Goal: Information Seeking & Learning: Learn about a topic

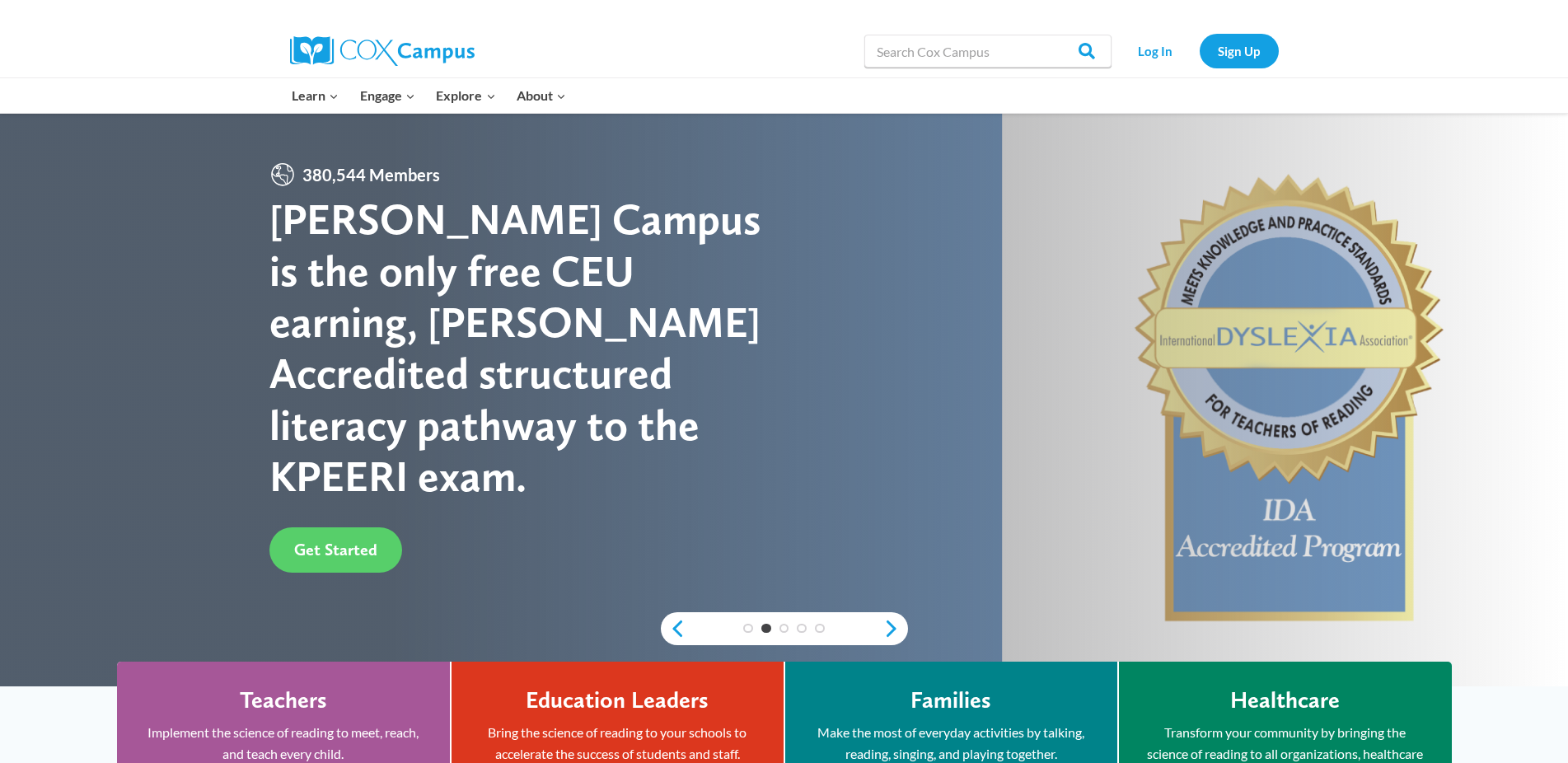
click at [279, 700] on h4 "Teachers" at bounding box center [284, 700] width 88 height 28
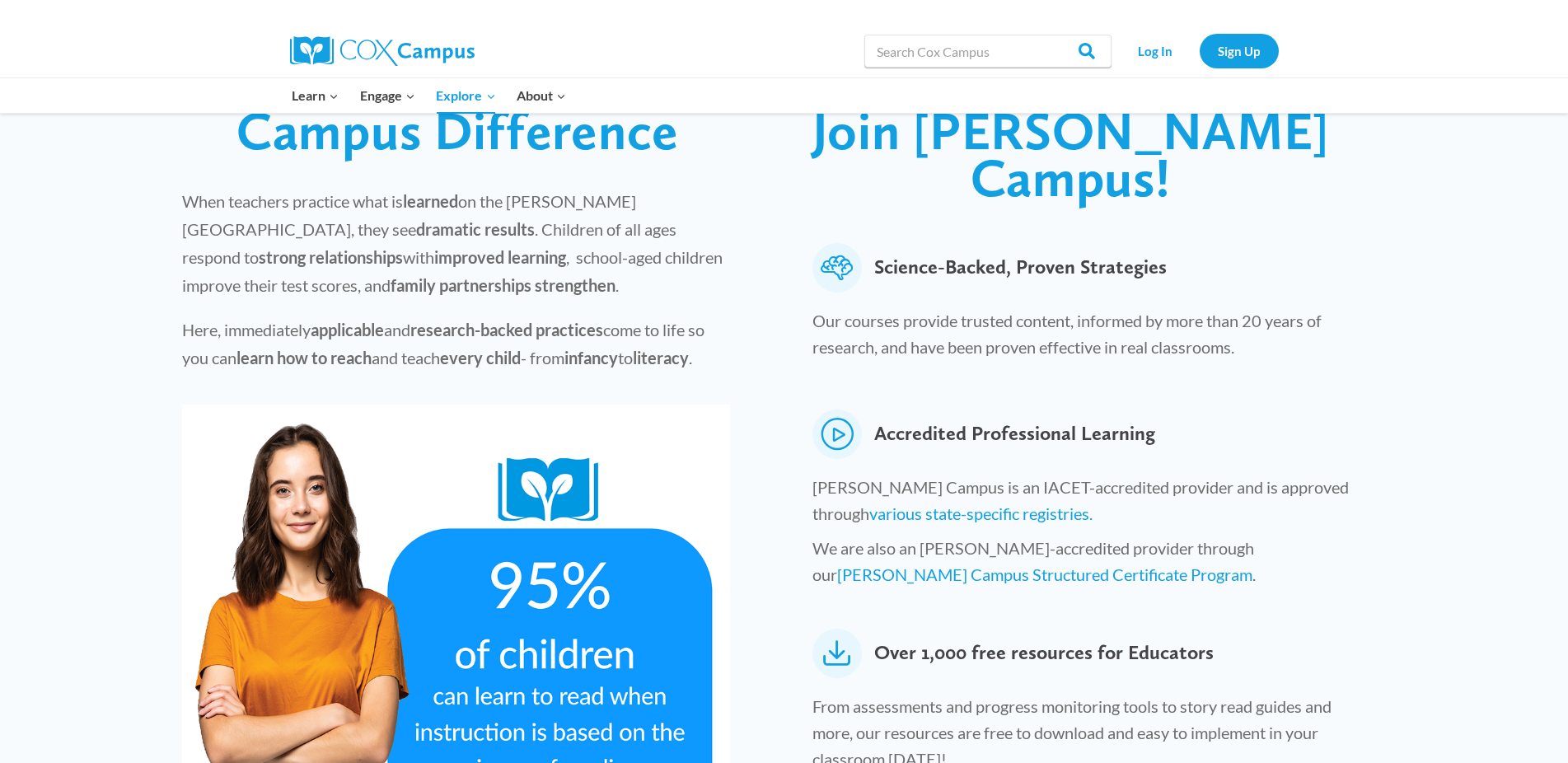
scroll to position [494, 0]
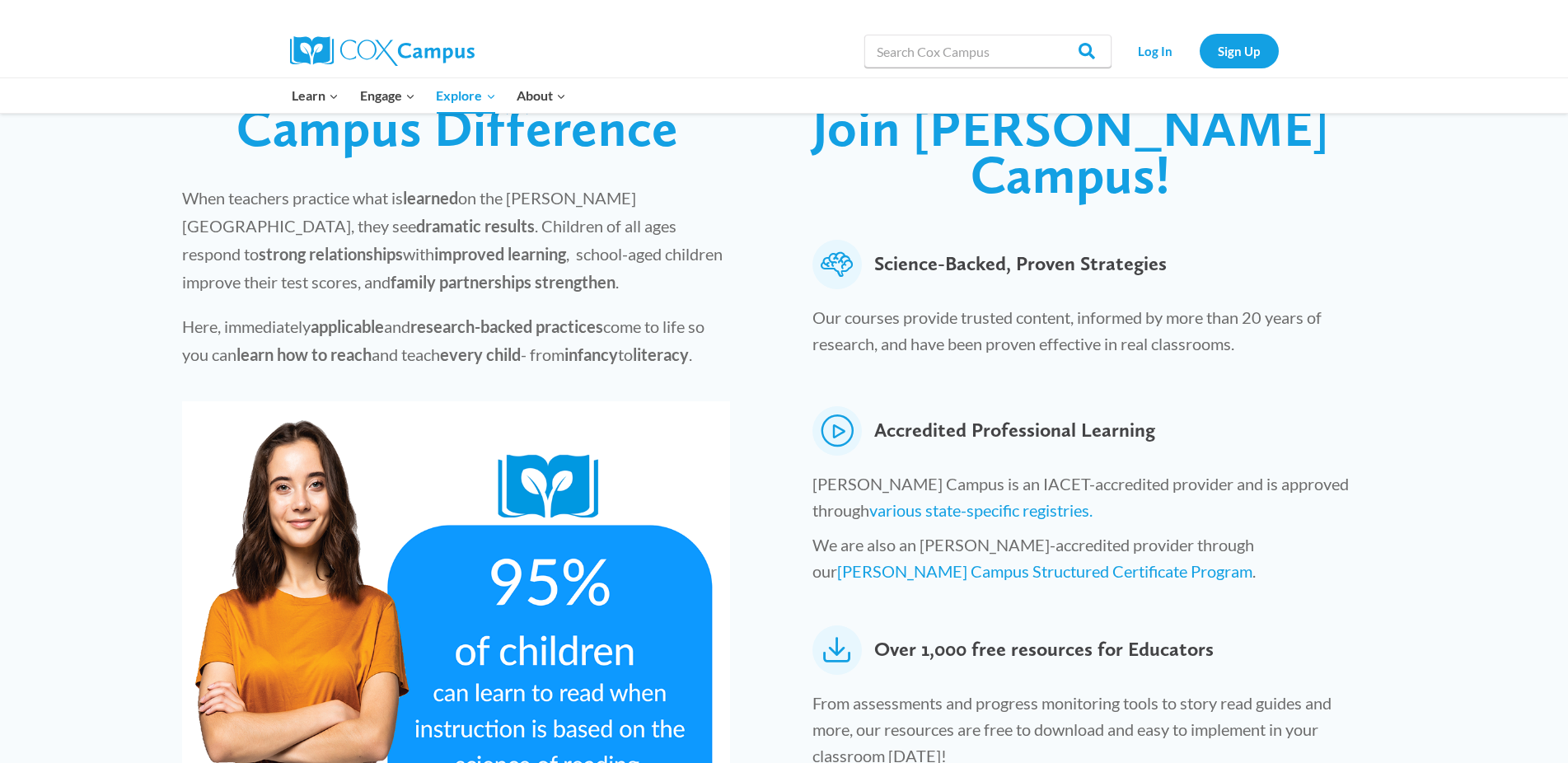
click at [832, 626] on icon at bounding box center [837, 650] width 50 height 50
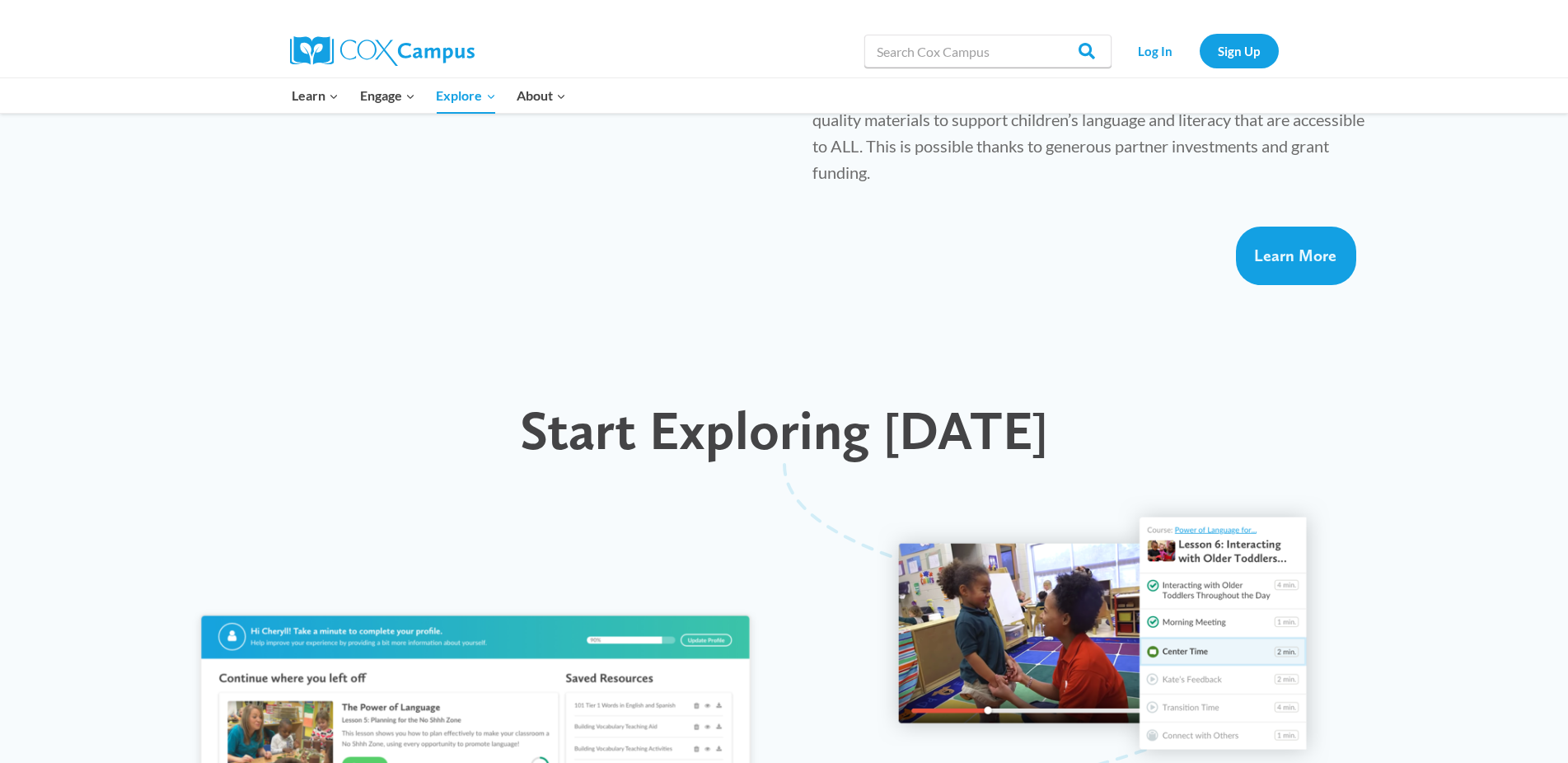
scroll to position [1318, 0]
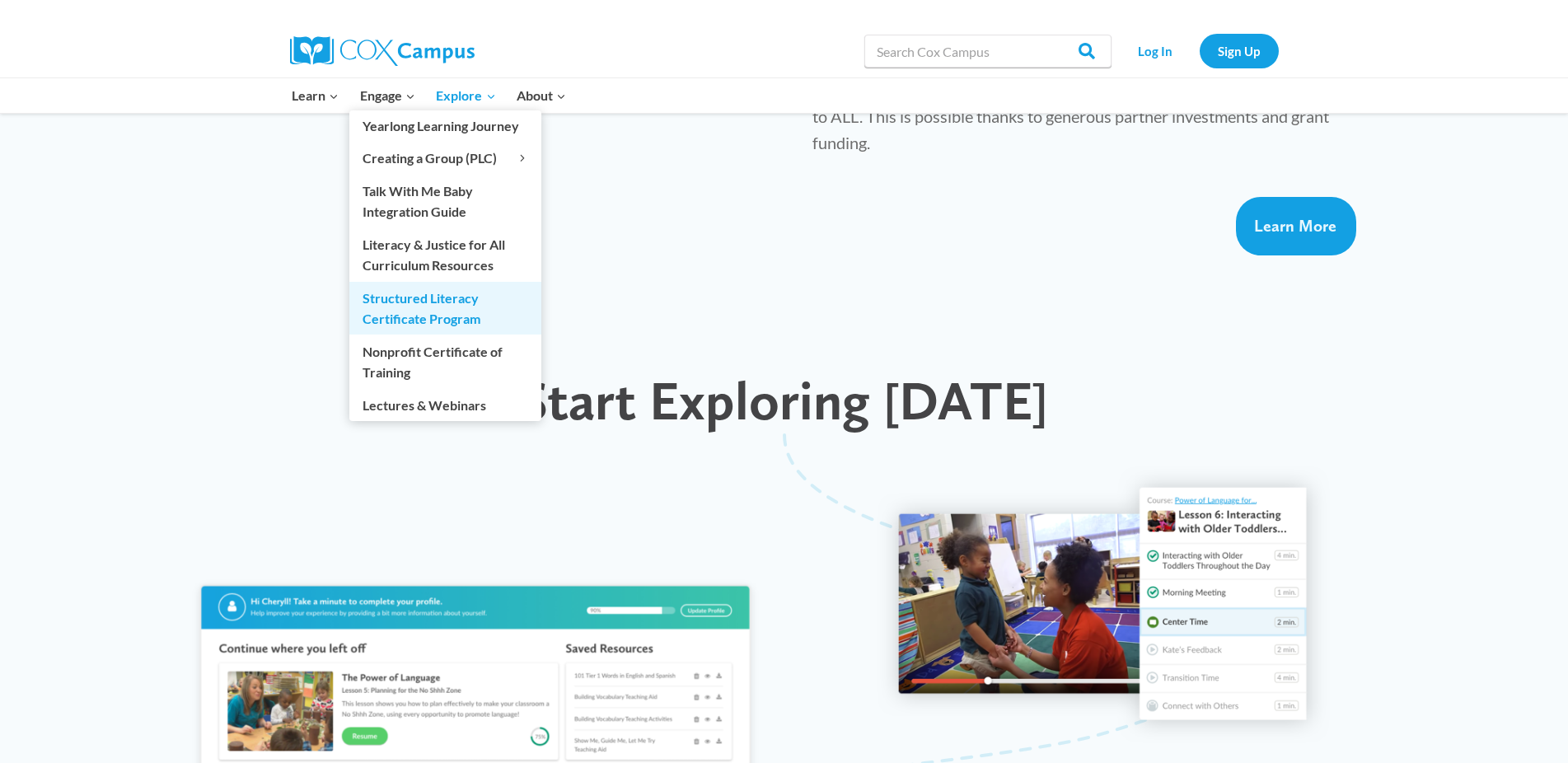
click at [422, 303] on link "Structured Literacy Certificate Program" at bounding box center [445, 308] width 192 height 53
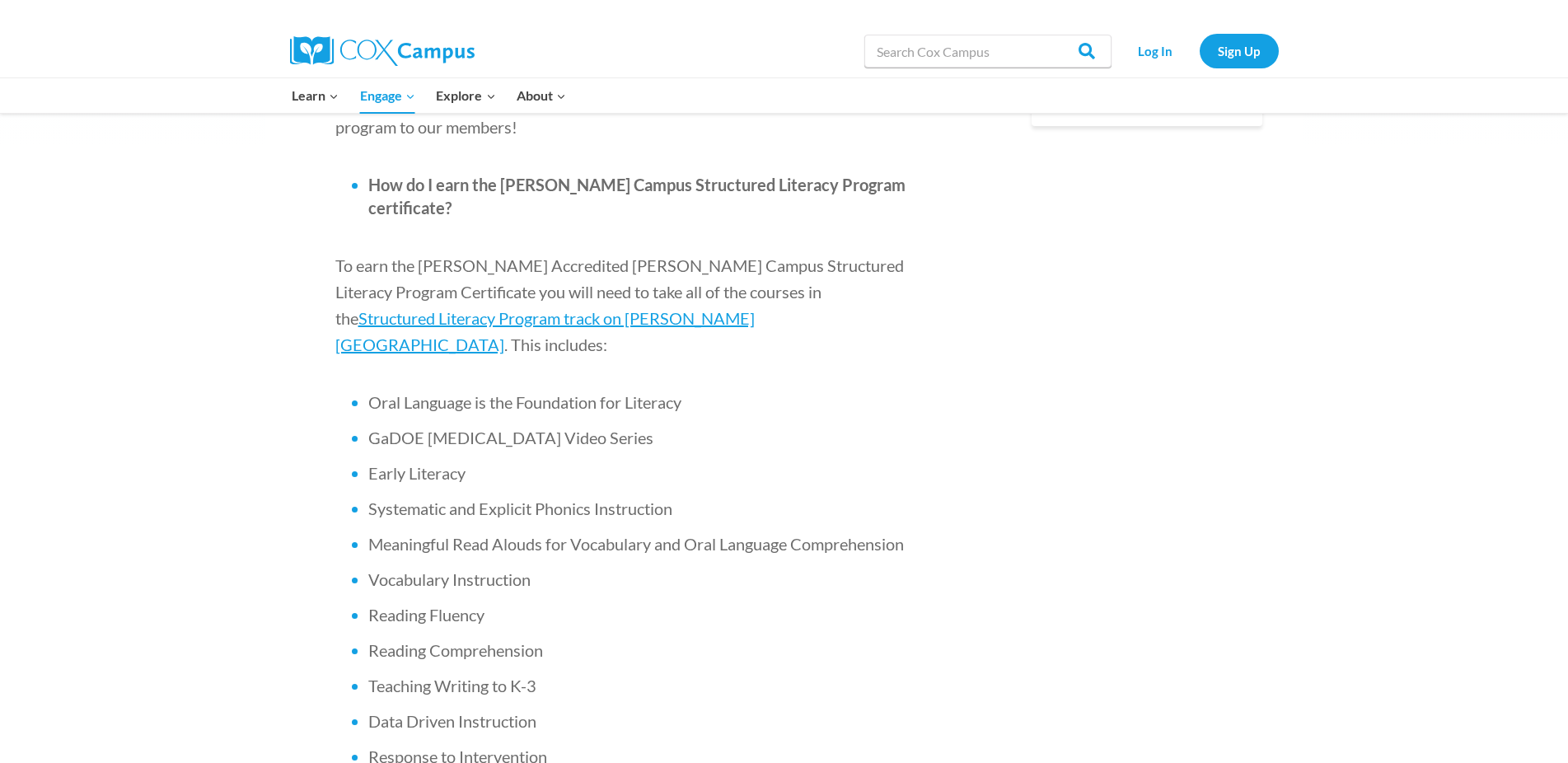
scroll to position [988, 0]
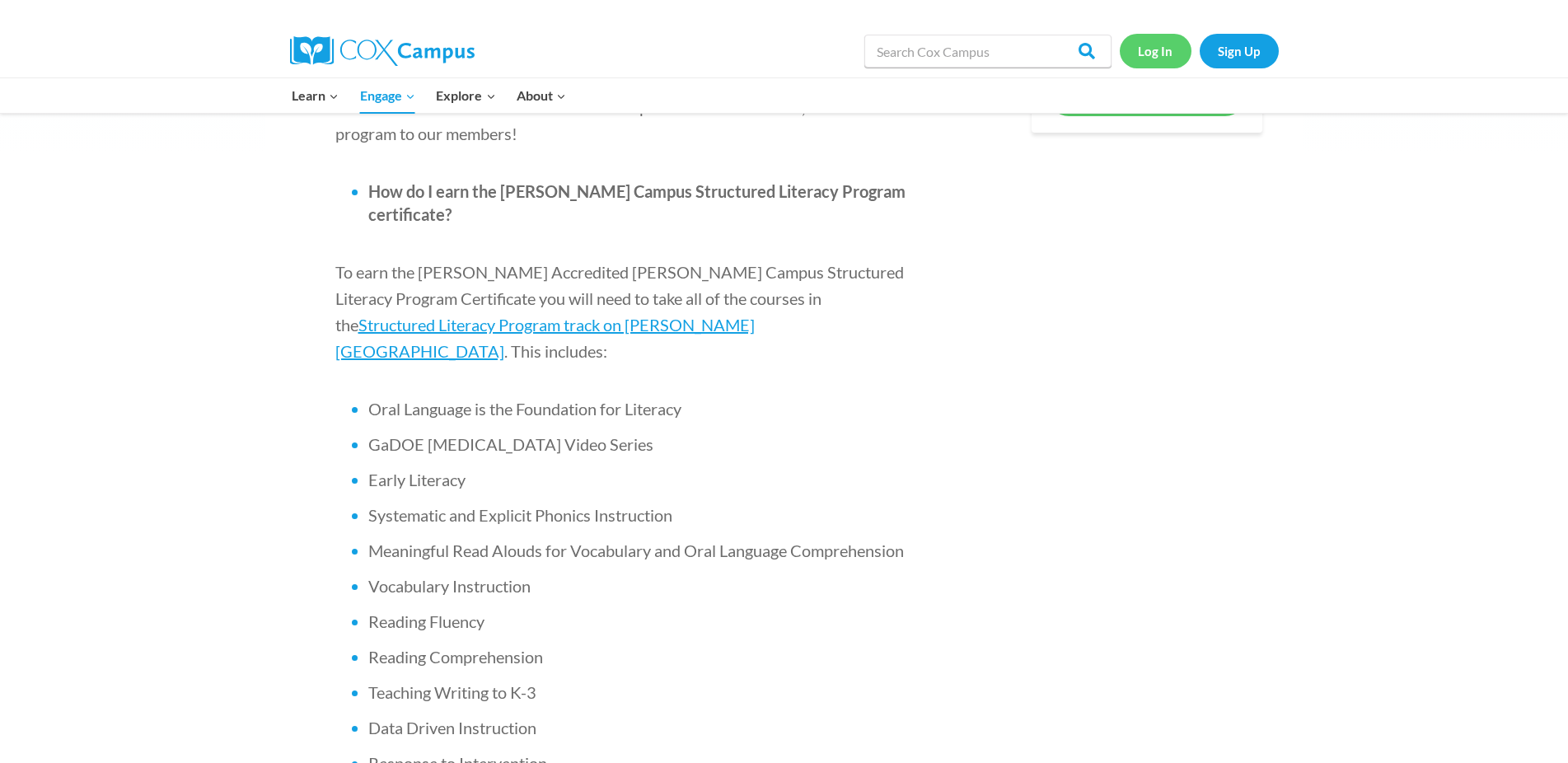
click at [1166, 50] on link "Log In" at bounding box center [1156, 51] width 72 height 34
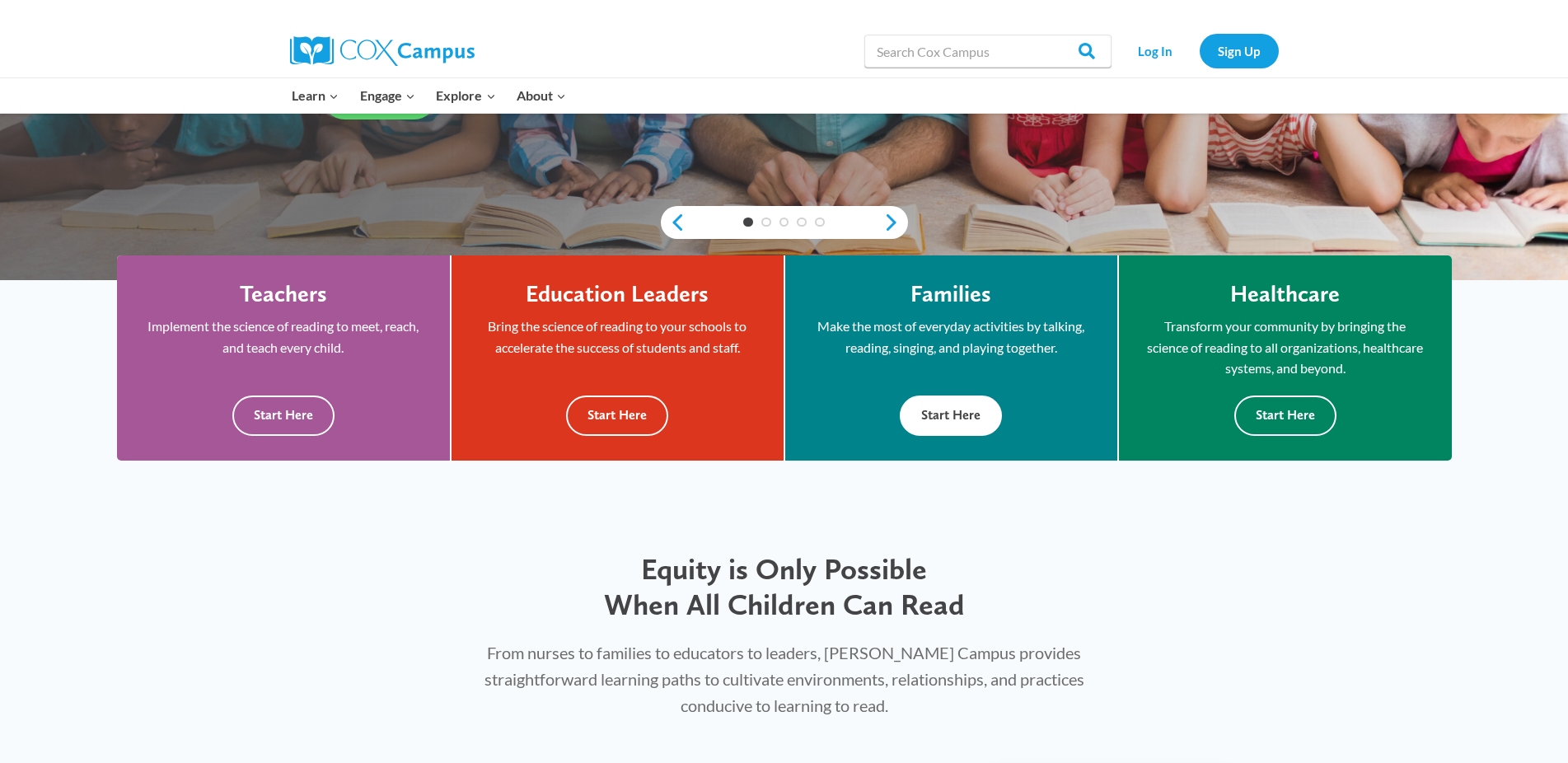
scroll to position [412, 0]
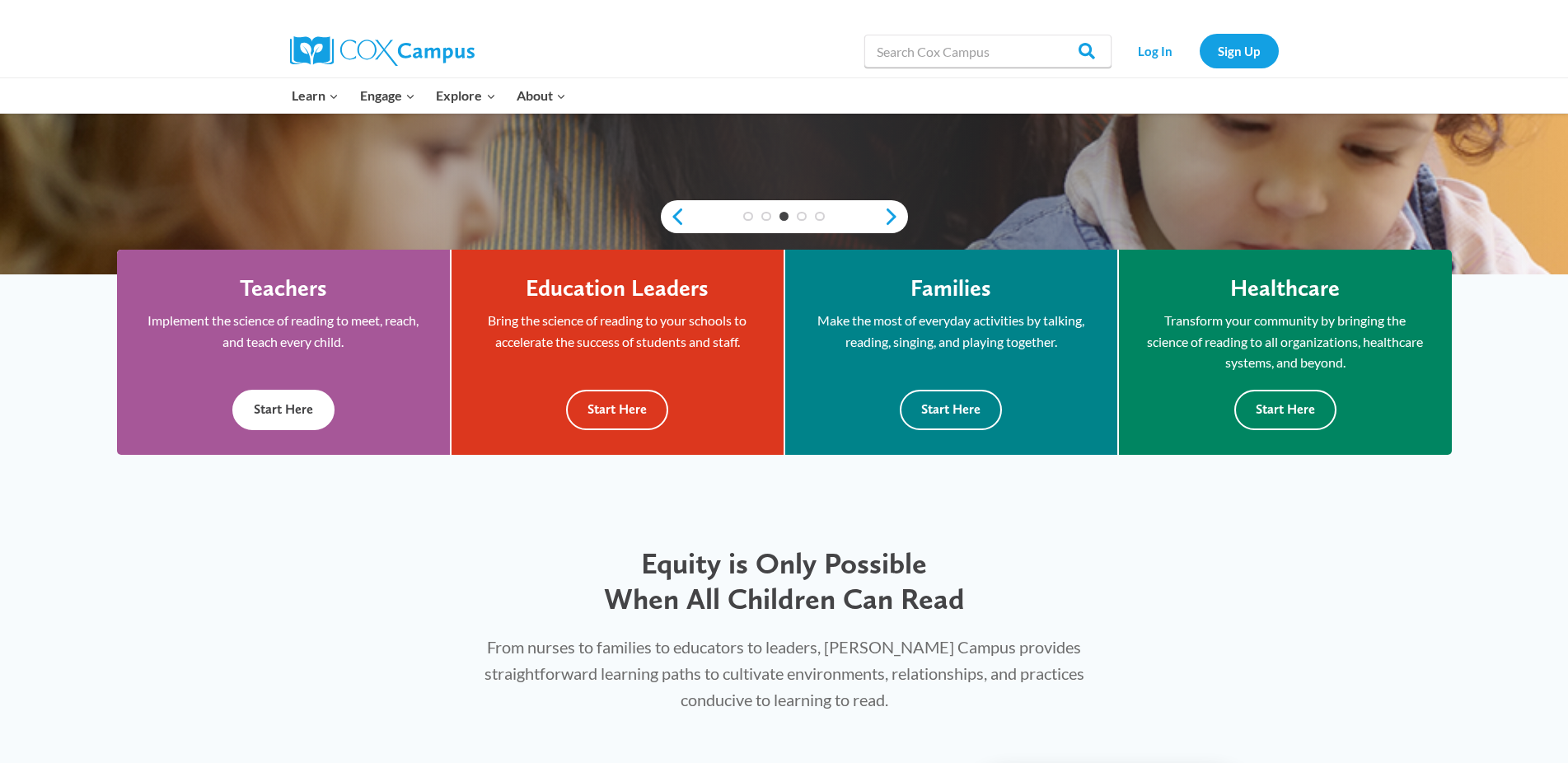
click at [300, 407] on button "Start Here" at bounding box center [283, 409] width 103 height 41
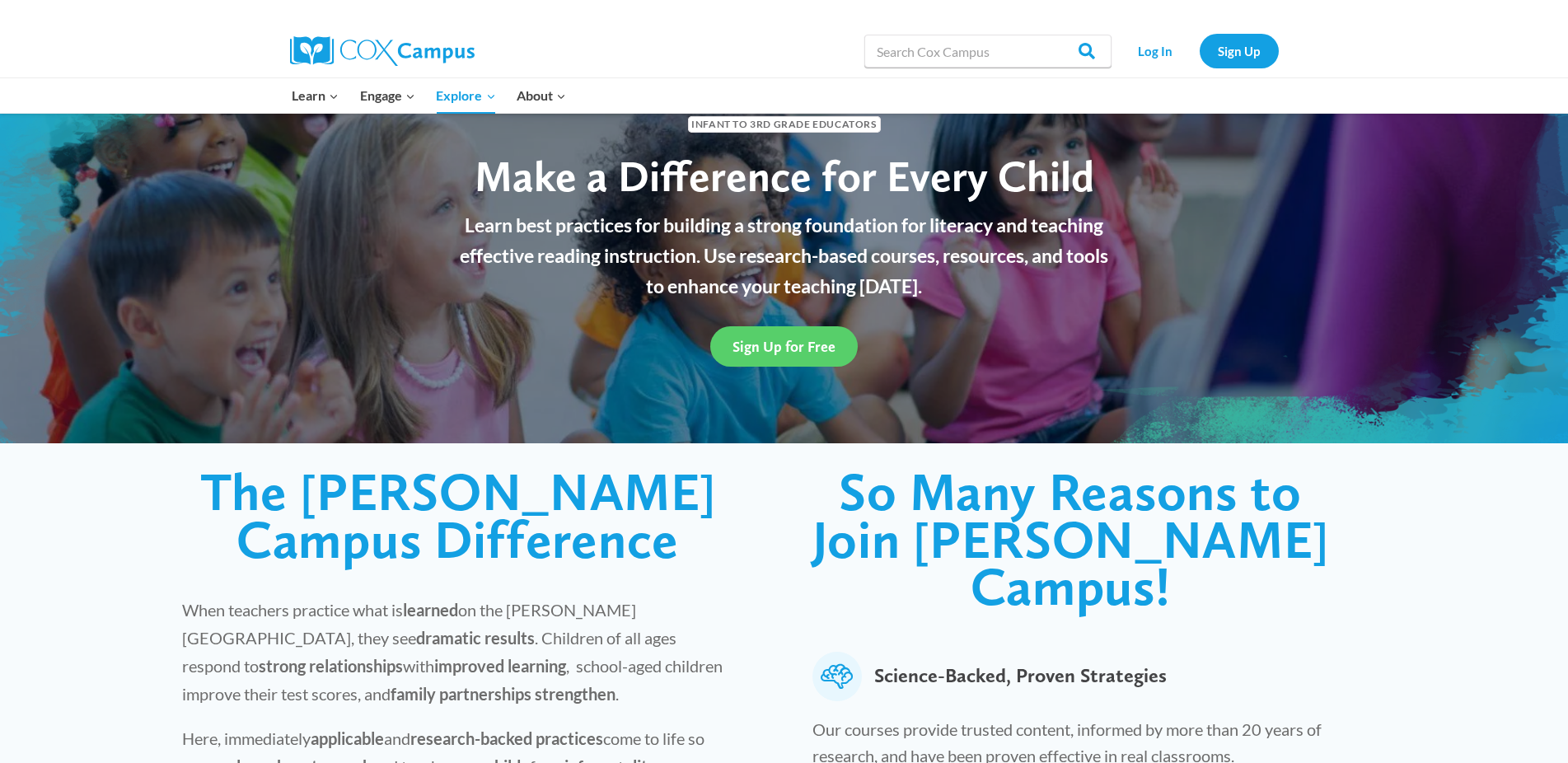
scroll to position [164, 0]
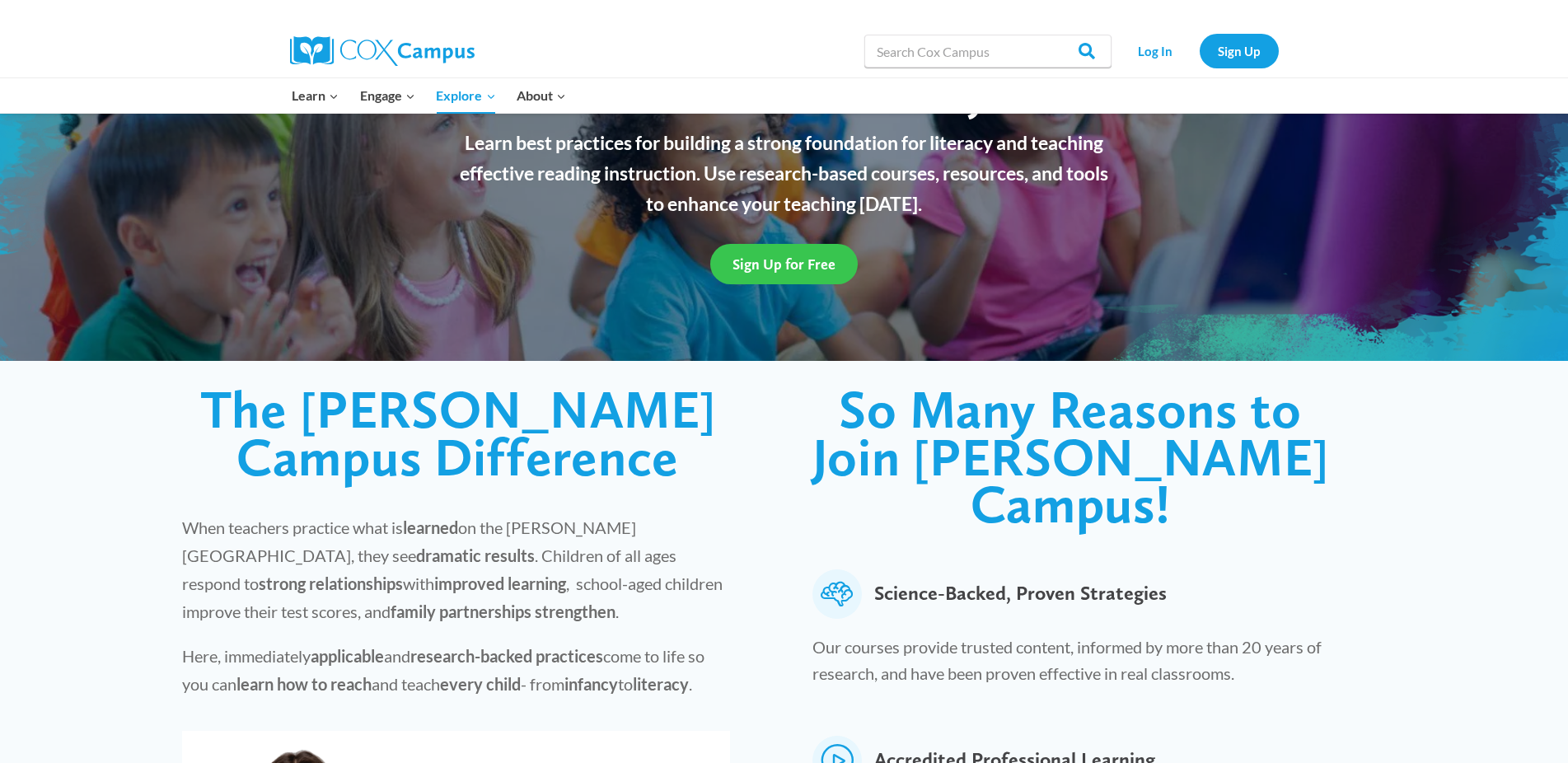
click at [784, 269] on span "Sign Up for Free" at bounding box center [783, 263] width 103 height 17
